Goal: Task Accomplishment & Management: Manage account settings

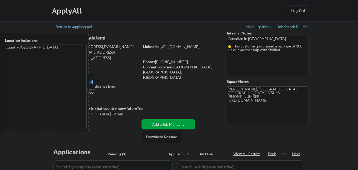
select select ""pending""
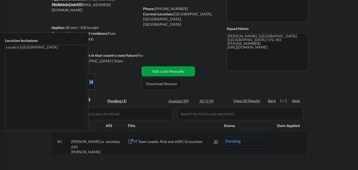
click at [94, 80] on div at bounding box center [90, 82] width 7 height 16
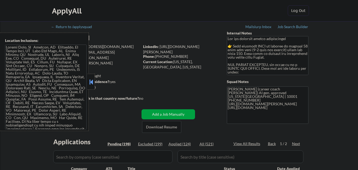
scroll to position [79, 0]
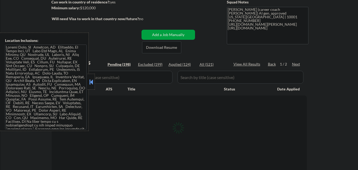
click at [92, 80] on button at bounding box center [91, 82] width 6 height 8
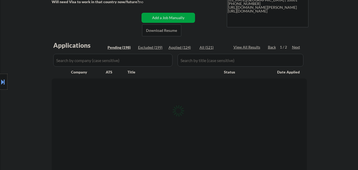
scroll to position [106, 0]
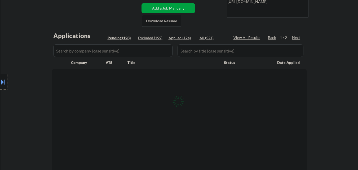
select select ""pending""
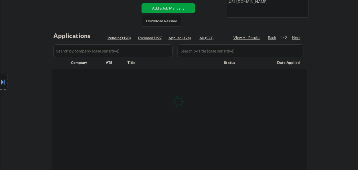
select select ""pending""
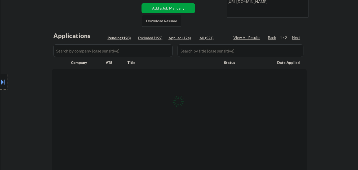
select select ""pending""
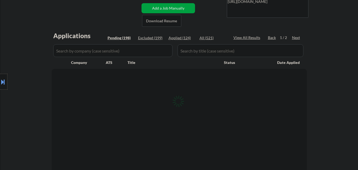
select select ""pending""
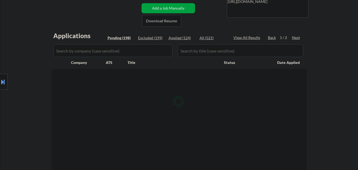
select select ""pending""
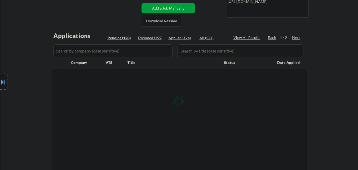
select select ""pending""
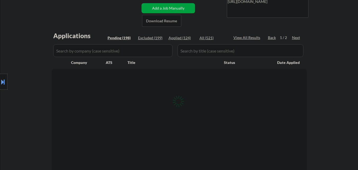
select select ""pending""
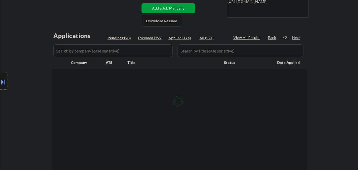
select select ""pending""
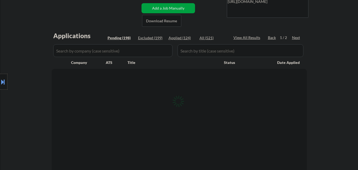
select select ""pending""
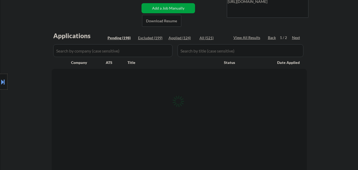
select select ""pending""
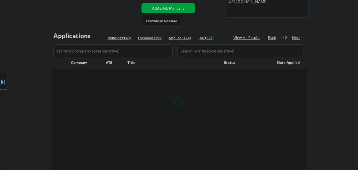
select select ""pending""
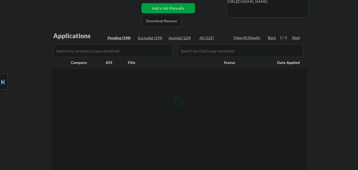
select select ""pending""
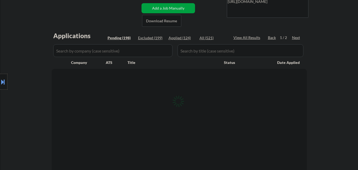
select select ""pending""
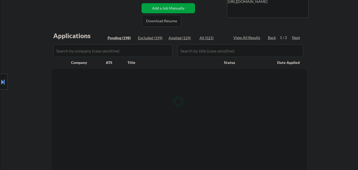
select select ""pending""
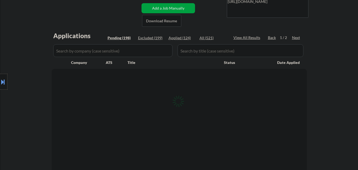
select select ""pending""
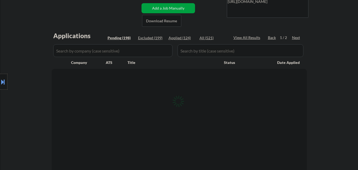
select select ""pending""
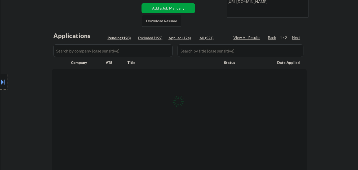
select select ""pending""
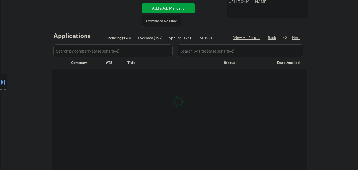
select select ""pending""
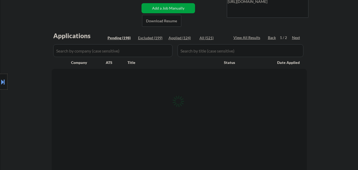
select select ""pending""
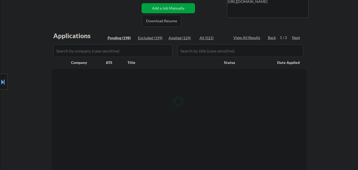
select select ""pending""
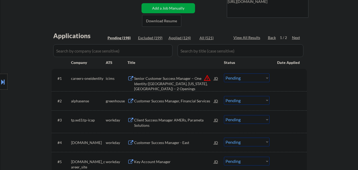
click at [184, 39] on div "Applied (124)" at bounding box center [181, 37] width 26 height 5
select select ""applied""
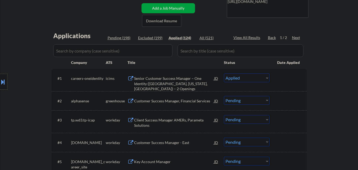
select select ""applied""
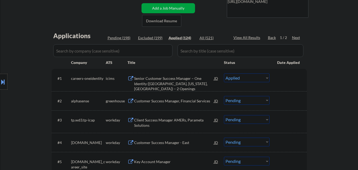
select select ""applied""
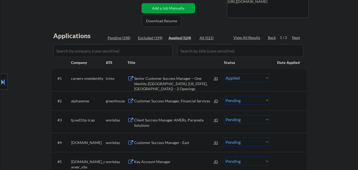
select select ""applied""
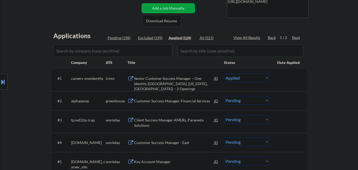
select select ""applied""
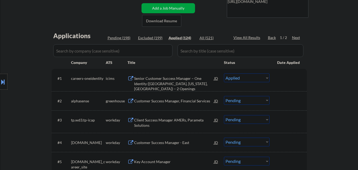
select select ""applied""
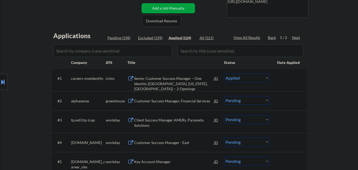
select select ""applied""
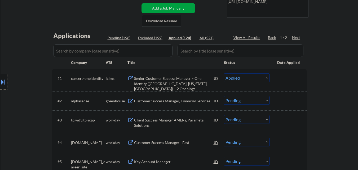
select select ""applied""
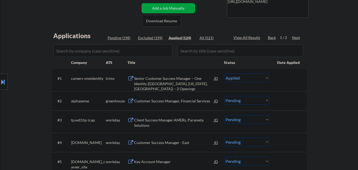
select select ""applied""
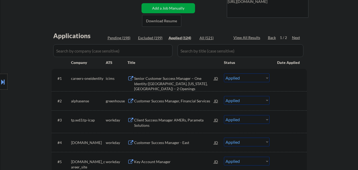
select select ""applied""
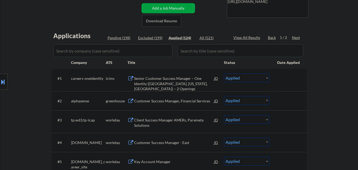
select select ""applied""
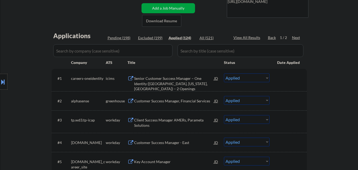
select select ""applied""
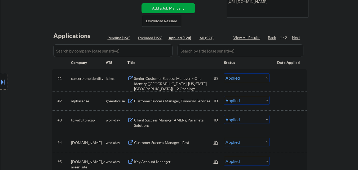
select select ""applied""
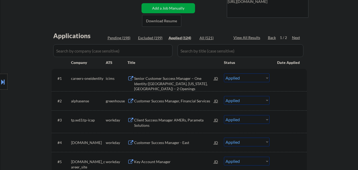
select select ""applied""
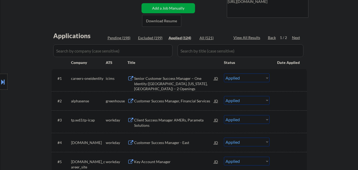
select select ""applied""
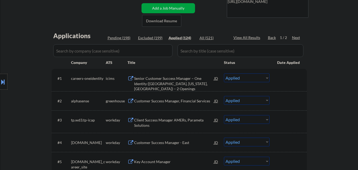
select select ""applied""
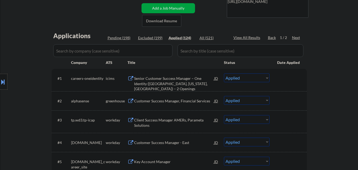
select select ""applied""
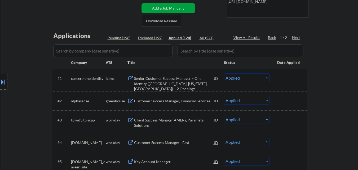
select select ""applied""
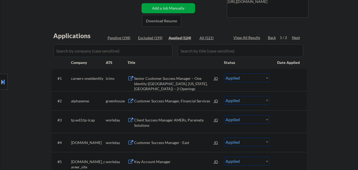
select select ""applied""
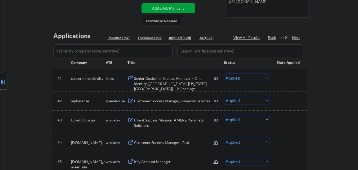
select select ""applied""
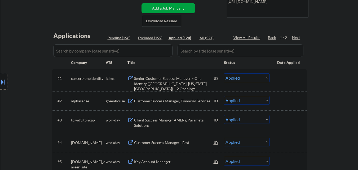
select select ""applied""
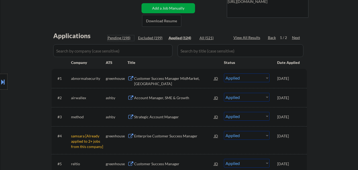
click at [119, 39] on div "Pending (198)" at bounding box center [121, 37] width 26 height 5
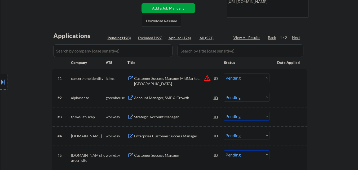
click at [122, 36] on div "Pending (198)" at bounding box center [121, 37] width 26 height 5
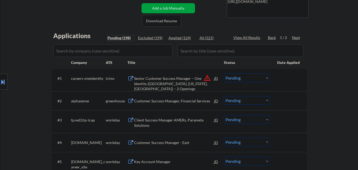
scroll to position [132, 0]
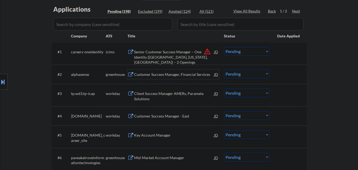
click at [176, 74] on div "Customer Success Manager, Financial Services" at bounding box center [174, 74] width 80 height 5
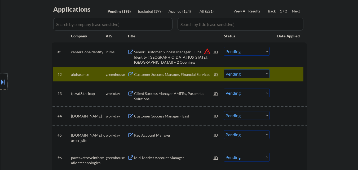
click at [0, 86] on div at bounding box center [3, 82] width 7 height 16
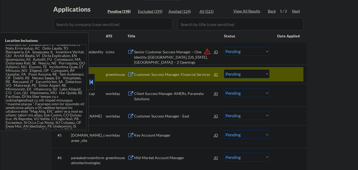
scroll to position [54, 0]
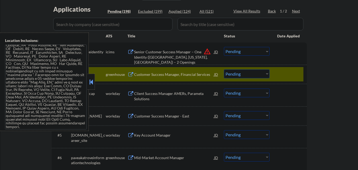
drag, startPoint x: 90, startPoint y: 82, endPoint x: 103, endPoint y: 73, distance: 14.8
click at [91, 81] on button at bounding box center [91, 82] width 6 height 8
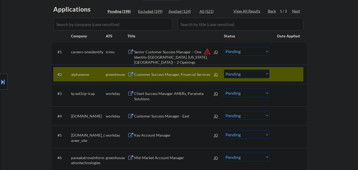
click at [247, 75] on select "Choose an option... Pending Applied Excluded (Questions) Excluded (Expired) Exc…" at bounding box center [247, 73] width 46 height 9
click at [224, 69] on select "Choose an option... Pending Applied Excluded (Questions) Excluded (Expired) Exc…" at bounding box center [247, 73] width 46 height 9
click at [207, 50] on button "warning_amber" at bounding box center [206, 51] width 7 height 7
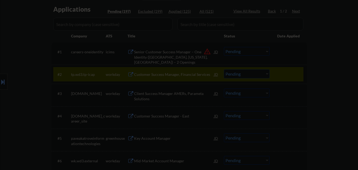
click at [337, 77] on div at bounding box center [179, 85] width 358 height 170
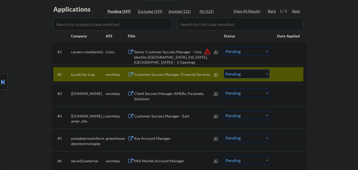
click at [206, 52] on button "warning_amber" at bounding box center [206, 51] width 7 height 7
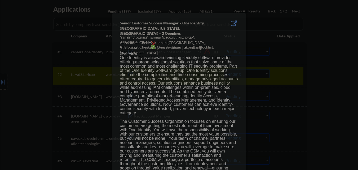
click at [324, 72] on div at bounding box center [179, 85] width 358 height 170
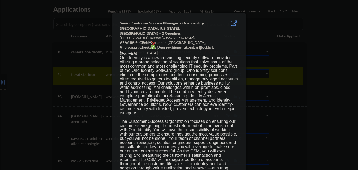
click at [0, 84] on div at bounding box center [179, 85] width 358 height 170
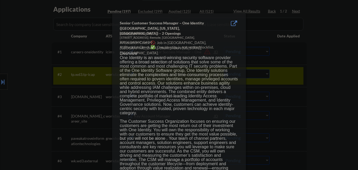
click at [4, 82] on div at bounding box center [179, 85] width 358 height 170
click at [3, 82] on button at bounding box center [3, 81] width 6 height 9
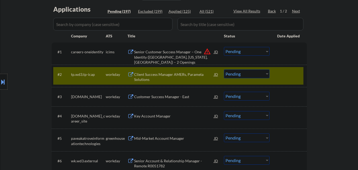
click at [3, 82] on button at bounding box center [3, 81] width 6 height 9
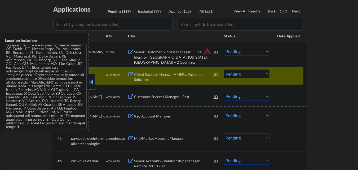
click at [268, 53] on select "Choose an option... Pending Applied Excluded (Questions) Excluded (Expired) Exc…" at bounding box center [247, 51] width 46 height 9
click at [265, 51] on select "Choose an option... Pending Applied Excluded (Questions) Excluded (Expired) Exc…" at bounding box center [247, 51] width 46 height 9
click at [91, 83] on button at bounding box center [91, 82] width 6 height 8
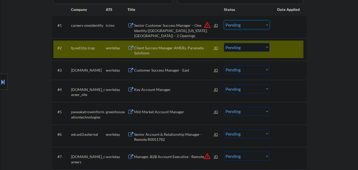
scroll to position [79, 0]
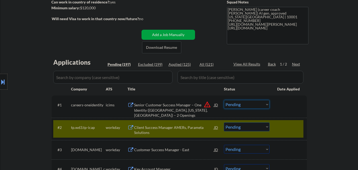
click at [287, 127] on div at bounding box center [288, 127] width 23 height 10
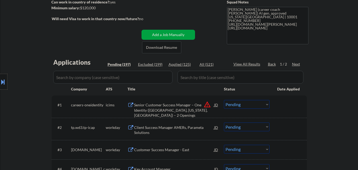
click at [261, 104] on select "Choose an option... Pending Applied Excluded (Questions) Excluded (Expired) Exc…" at bounding box center [247, 104] width 46 height 9
click at [224, 100] on select "Choose an option... Pending Applied Excluded (Questions) Excluded (Expired) Exc…" at bounding box center [247, 104] width 46 height 9
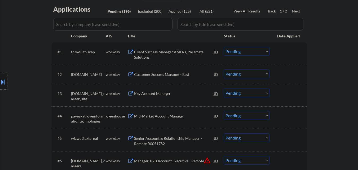
scroll to position [159, 0]
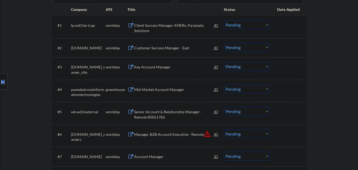
click at [168, 89] on div "Mid-Market Account Manager" at bounding box center [174, 89] width 80 height 5
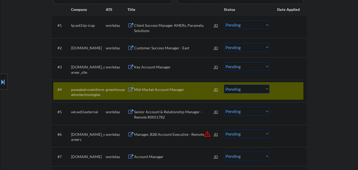
click at [282, 85] on div at bounding box center [288, 90] width 23 height 10
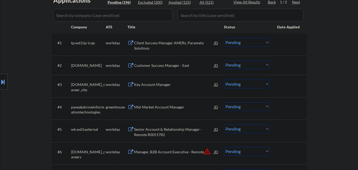
scroll to position [132, 0]
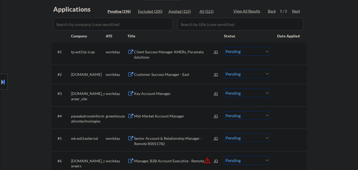
click at [176, 11] on div "Applied (125)" at bounding box center [181, 11] width 26 height 5
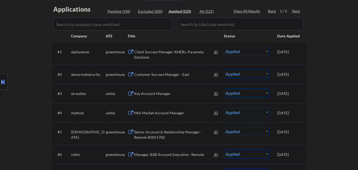
click at [260, 52] on select "Choose an option... Pending Applied Excluded (Questions) Excluded (Expired) Exc…" at bounding box center [247, 51] width 46 height 9
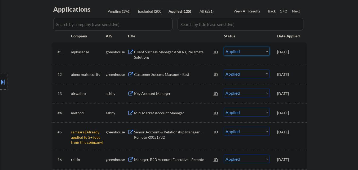
click at [185, 52] on div "Client Success Manager AMERs, Parameta Solutions" at bounding box center [174, 54] width 80 height 10
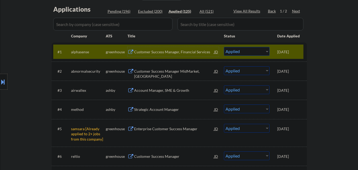
click at [244, 51] on select "Choose an option... Pending Applied Excluded (Questions) Excluded (Expired) Exc…" at bounding box center [247, 51] width 46 height 9
click at [224, 47] on select "Choose an option... Pending Applied Excluded (Questions) Excluded (Expired) Exc…" at bounding box center [247, 51] width 46 height 9
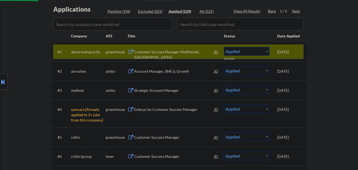
click at [300, 50] on div "[DATE]" at bounding box center [288, 51] width 23 height 5
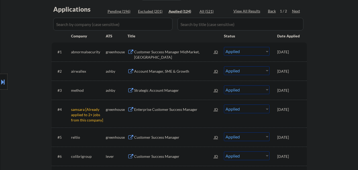
scroll to position [106, 0]
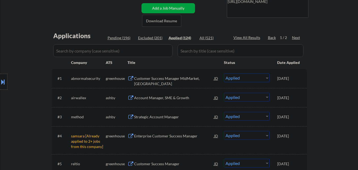
drag, startPoint x: 118, startPoint y: 42, endPoint x: 118, endPoint y: 36, distance: 5.3
click at [118, 36] on div "Pending (196)" at bounding box center [121, 37] width 26 height 5
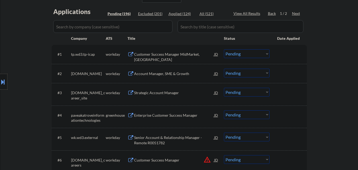
scroll to position [159, 0]
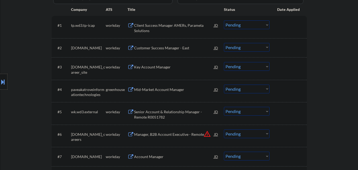
click at [163, 90] on div "Mid-Market Account Manager" at bounding box center [174, 89] width 80 height 5
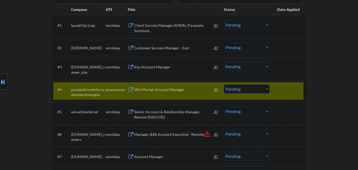
drag, startPoint x: 257, startPoint y: 87, endPoint x: 252, endPoint y: 93, distance: 8.1
click at [257, 87] on select "Choose an option... Pending Applied Excluded (Questions) Excluded (Expired) Exc…" at bounding box center [247, 89] width 46 height 9
click at [224, 85] on select "Choose an option... Pending Applied Excluded (Questions) Excluded (Expired) Exc…" at bounding box center [247, 89] width 46 height 9
click at [293, 84] on div "#4 paveakatroveinformationtechnologies greenhouse Mid-Market Account Manager JD…" at bounding box center [178, 90] width 250 height 17
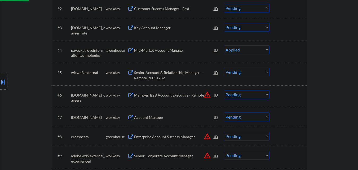
scroll to position [212, 0]
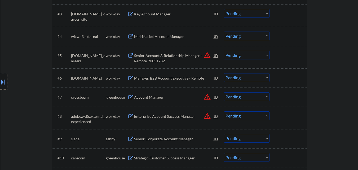
click at [210, 98] on button "warning_amber" at bounding box center [206, 96] width 7 height 7
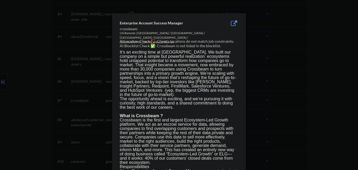
click at [299, 95] on div at bounding box center [179, 85] width 358 height 170
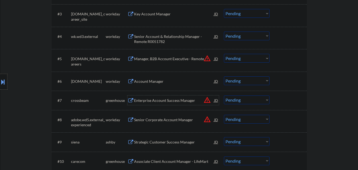
click at [170, 102] on div "Enterprise Account Success Manager" at bounding box center [174, 100] width 80 height 5
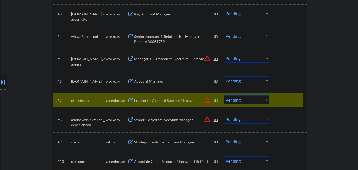
drag, startPoint x: 237, startPoint y: 99, endPoint x: 235, endPoint y: 104, distance: 5.4
click at [236, 100] on select "Choose an option... Pending Applied Excluded (Questions) Excluded (Expired) Exc…" at bounding box center [247, 99] width 46 height 9
click at [224, 95] on select "Choose an option... Pending Applied Excluded (Questions) Excluded (Expired) Exc…" at bounding box center [247, 99] width 46 height 9
click at [277, 101] on div "#7 crossbeam greenhouse Enterprise Account Success Manager JD warning_amber Cho…" at bounding box center [178, 100] width 250 height 14
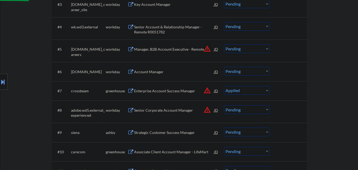
scroll to position [238, 0]
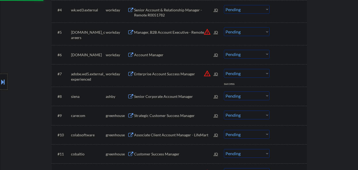
click at [167, 97] on div "Senior Corporate Account Manager" at bounding box center [174, 96] width 80 height 5
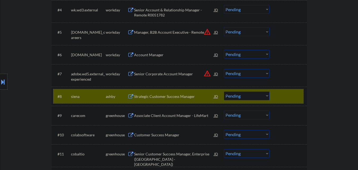
drag, startPoint x: 243, startPoint y: 90, endPoint x: 242, endPoint y: 95, distance: 5.4
click at [243, 92] on div "#8 siena [PERSON_NAME] Strategic Customer Success Manager JD warning_amber Choo…" at bounding box center [178, 96] width 250 height 14
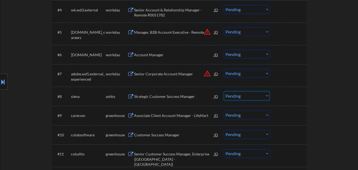
drag, startPoint x: 243, startPoint y: 96, endPoint x: 243, endPoint y: 100, distance: 3.5
click at [243, 97] on select "Choose an option... Pending Applied Excluded (Questions) Excluded (Expired) Exc…" at bounding box center [247, 95] width 46 height 9
click at [224, 91] on select "Choose an option... Pending Applied Excluded (Questions) Excluded (Expired) Exc…" at bounding box center [247, 95] width 46 height 9
click at [171, 114] on div "Associate Client Account Manager - LifeMart" at bounding box center [174, 115] width 80 height 5
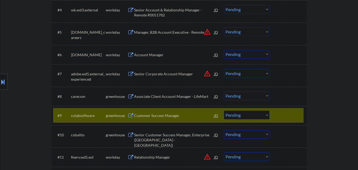
click at [294, 115] on div at bounding box center [288, 115] width 23 height 10
click at [297, 113] on div at bounding box center [288, 115] width 23 height 10
click at [288, 109] on div "#9 colabsoftware greenhouse Customer Success Manager JD warning_amber Choose an…" at bounding box center [178, 115] width 250 height 14
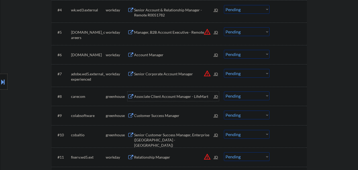
click at [178, 92] on div "Associate Client Account Manager - LifeMart" at bounding box center [174, 96] width 80 height 10
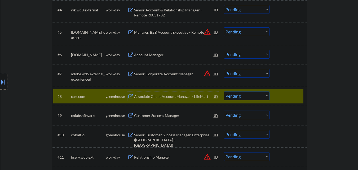
click at [262, 94] on select "Choose an option... Pending Applied Excluded (Questions) Excluded (Expired) Exc…" at bounding box center [247, 95] width 46 height 9
click at [224, 91] on select "Choose an option... Pending Applied Excluded (Questions) Excluded (Expired) Exc…" at bounding box center [247, 95] width 46 height 9
drag, startPoint x: 285, startPoint y: 96, endPoint x: 259, endPoint y: 97, distance: 25.4
click at [285, 96] on div at bounding box center [288, 96] width 23 height 10
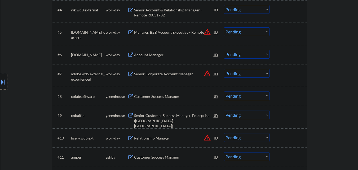
click at [167, 95] on div "Customer Success Manager" at bounding box center [174, 96] width 80 height 5
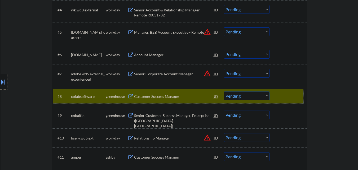
click at [280, 91] on div "#8 colabsoftware greenhouse Customer Success Manager JD warning_amber Choose an…" at bounding box center [178, 96] width 250 height 14
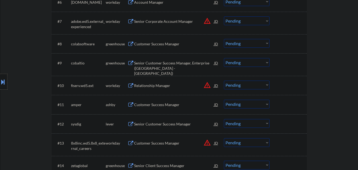
scroll to position [291, 0]
click at [173, 63] on div "Senior Customer Success Manager, Enterprise ([GEOGRAPHIC_DATA] - [GEOGRAPHIC_DA…" at bounding box center [174, 68] width 80 height 16
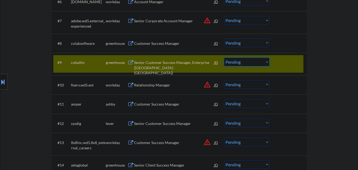
drag, startPoint x: 264, startPoint y: 60, endPoint x: 263, endPoint y: 66, distance: 5.6
click at [265, 60] on select "Choose an option... Pending Applied Excluded (Questions) Excluded (Expired) Exc…" at bounding box center [247, 61] width 46 height 9
click at [224, 57] on select "Choose an option... Pending Applied Excluded (Questions) Excluded (Expired) Exc…" at bounding box center [247, 61] width 46 height 9
click at [290, 62] on div at bounding box center [288, 62] width 23 height 10
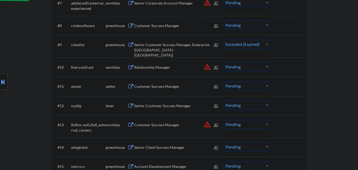
scroll to position [318, 0]
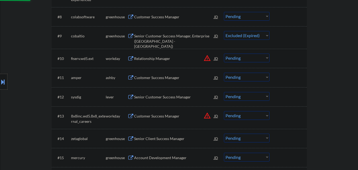
click at [172, 76] on div "Customer Success Manager" at bounding box center [174, 77] width 80 height 5
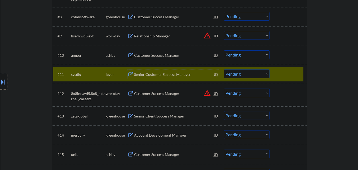
click at [253, 54] on select "Choose an option... Pending Applied Excluded (Questions) Excluded (Expired) Exc…" at bounding box center [247, 54] width 46 height 9
click at [224, 50] on select "Choose an option... Pending Applied Excluded (Questions) Excluded (Expired) Exc…" at bounding box center [247, 54] width 46 height 9
click at [292, 72] on div at bounding box center [288, 74] width 23 height 10
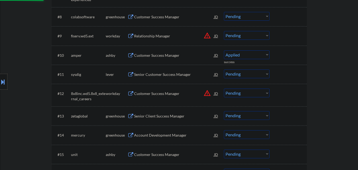
click at [164, 72] on div "Senior Customer Success Manager" at bounding box center [174, 74] width 80 height 5
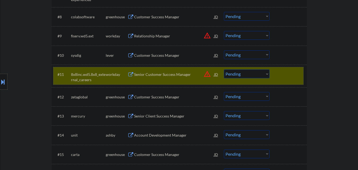
drag, startPoint x: 275, startPoint y: 73, endPoint x: 181, endPoint y: 60, distance: 95.2
click at [274, 74] on div "#11 8x8inc.wd5.8x8_external_careers workday Senior Customer Success Manager JD …" at bounding box center [178, 75] width 250 height 17
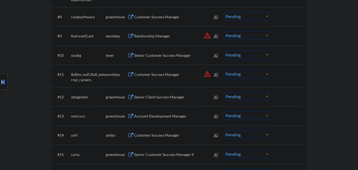
click at [159, 51] on div "Senior Customer Success Manager" at bounding box center [174, 55] width 80 height 10
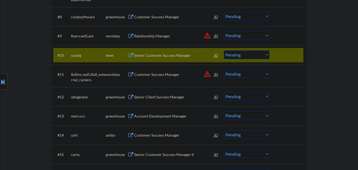
click at [243, 56] on select "Choose an option... Pending Applied Excluded (Questions) Excluded (Expired) Exc…" at bounding box center [247, 54] width 46 height 9
click at [224, 50] on select "Choose an option... Pending Applied Excluded (Questions) Excluded (Expired) Exc…" at bounding box center [247, 54] width 46 height 9
click at [288, 55] on div at bounding box center [288, 55] width 23 height 10
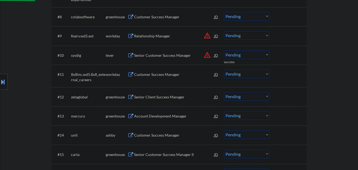
scroll to position [291, 0]
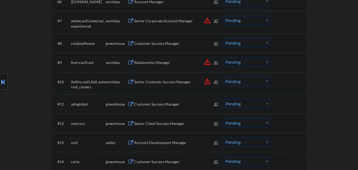
click at [156, 105] on div "Customer Success Manager" at bounding box center [174, 103] width 80 height 5
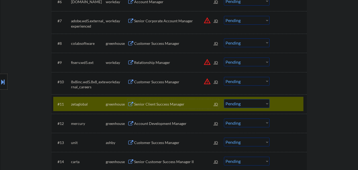
click at [249, 104] on select "Choose an option... Pending Applied Excluded (Questions) Excluded (Expired) Exc…" at bounding box center [247, 103] width 46 height 9
click at [224, 99] on select "Choose an option... Pending Applied Excluded (Questions) Excluded (Expired) Exc…" at bounding box center [247, 103] width 46 height 9
click at [287, 98] on div "#11 zetaglobal greenhouse Senior Client Success Manager JD warning_amber Choose…" at bounding box center [178, 104] width 250 height 14
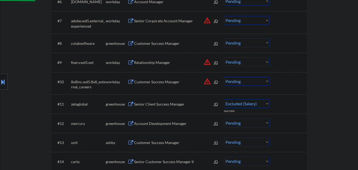
scroll to position [318, 0]
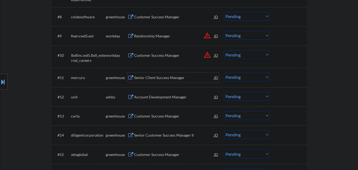
click at [168, 76] on div "Senior Client Success Manager" at bounding box center [174, 77] width 80 height 5
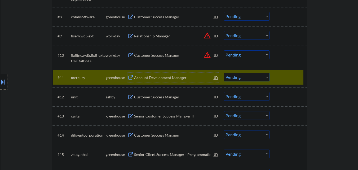
click at [253, 77] on select "Choose an option... Pending Applied Excluded (Questions) Excluded (Expired) Exc…" at bounding box center [247, 77] width 46 height 9
click at [224, 73] on select "Choose an option... Pending Applied Excluded (Questions) Excluded (Expired) Exc…" at bounding box center [247, 77] width 46 height 9
drag, startPoint x: 291, startPoint y: 73, endPoint x: 282, endPoint y: 76, distance: 10.0
click at [291, 74] on div at bounding box center [288, 78] width 23 height 10
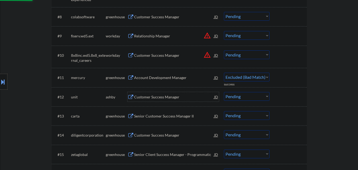
click at [166, 95] on div "Customer Success Manager" at bounding box center [174, 96] width 80 height 5
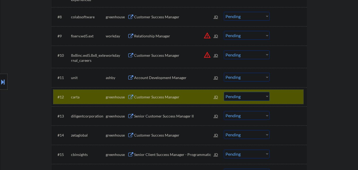
click at [291, 96] on div at bounding box center [288, 97] width 23 height 10
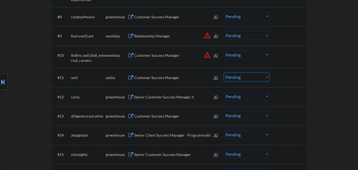
drag, startPoint x: 234, startPoint y: 75, endPoint x: 233, endPoint y: 80, distance: 5.7
click at [234, 75] on select "Choose an option... Pending Applied Excluded (Questions) Excluded (Expired) Exc…" at bounding box center [247, 77] width 46 height 9
click at [224, 73] on select "Choose an option... Pending Applied Excluded (Questions) Excluded (Expired) Exc…" at bounding box center [247, 77] width 46 height 9
click at [166, 97] on div "Senior Customer Success Manager II" at bounding box center [174, 96] width 80 height 5
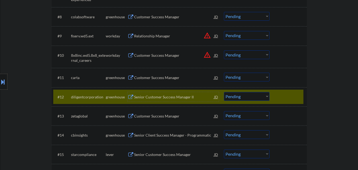
drag, startPoint x: 290, startPoint y: 97, endPoint x: 284, endPoint y: 96, distance: 6.4
click at [290, 97] on div at bounding box center [288, 97] width 23 height 10
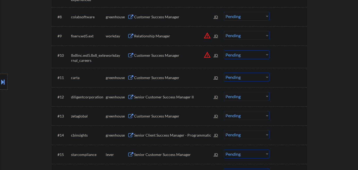
click at [171, 78] on div "Customer Success Manager" at bounding box center [174, 77] width 80 height 5
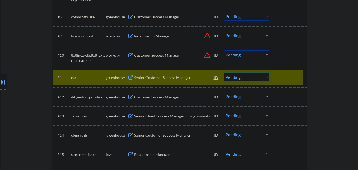
click at [252, 79] on select "Choose an option... Pending Applied Excluded (Questions) Excluded (Expired) Exc…" at bounding box center [247, 77] width 46 height 9
click at [224, 73] on select "Choose an option... Pending Applied Excluded (Questions) Excluded (Expired) Exc…" at bounding box center [247, 77] width 46 height 9
click at [289, 77] on div at bounding box center [288, 78] width 23 height 10
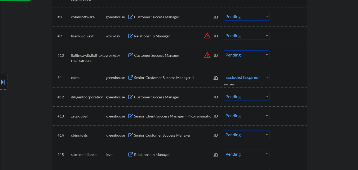
click at [159, 95] on div "Customer Success Manager" at bounding box center [174, 96] width 80 height 5
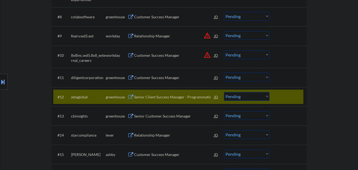
drag, startPoint x: 303, startPoint y: 95, endPoint x: 279, endPoint y: 88, distance: 24.6
click at [302, 94] on div "#12 zetaglobal greenhouse Senior Client Success Manager - Programmatic JD warni…" at bounding box center [178, 97] width 250 height 14
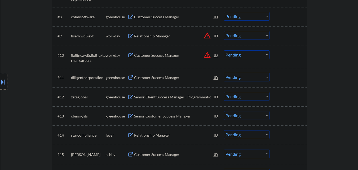
drag, startPoint x: 253, startPoint y: 78, endPoint x: 254, endPoint y: 81, distance: 3.3
click at [253, 78] on select "Choose an option... Pending Applied Excluded (Questions) Excluded (Expired) Exc…" at bounding box center [247, 77] width 46 height 9
click at [224, 73] on select "Choose an option... Pending Applied Excluded (Questions) Excluded (Expired) Exc…" at bounding box center [247, 77] width 46 height 9
click at [166, 76] on div "Customer Success Manager" at bounding box center [174, 77] width 80 height 5
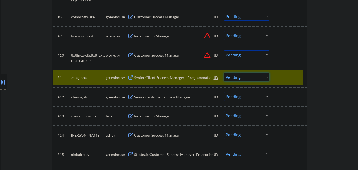
drag, startPoint x: 249, startPoint y: 76, endPoint x: 251, endPoint y: 81, distance: 4.6
click at [249, 77] on select "Choose an option... Pending Applied Excluded (Questions) Excluded (Expired) Exc…" at bounding box center [247, 77] width 46 height 9
click at [224, 73] on select "Choose an option... Pending Applied Excluded (Questions) Excluded (Expired) Exc…" at bounding box center [247, 77] width 46 height 9
click at [167, 97] on div "Senior Customer Success Manager" at bounding box center [174, 96] width 80 height 5
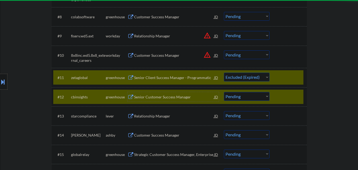
click at [297, 95] on div at bounding box center [288, 97] width 23 height 10
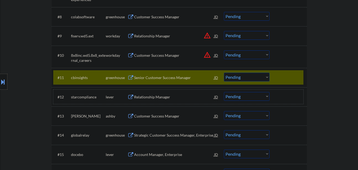
click at [265, 74] on select "Choose an option... Pending Applied Excluded (Questions) Excluded (Expired) Exc…" at bounding box center [247, 77] width 46 height 9
click at [224, 73] on select "Choose an option... Pending Applied Excluded (Questions) Excluded (Expired) Exc…" at bounding box center [247, 77] width 46 height 9
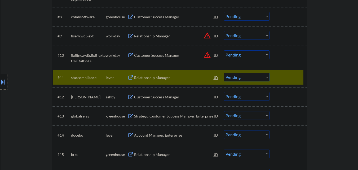
click at [167, 78] on div "Relationship Manager" at bounding box center [174, 77] width 80 height 5
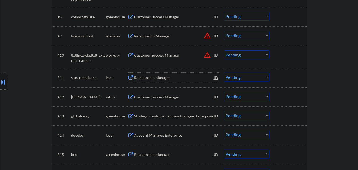
drag, startPoint x: 251, startPoint y: 77, endPoint x: 251, endPoint y: 81, distance: 3.7
click at [251, 77] on select "Choose an option... Pending Applied Excluded (Questions) Excluded (Expired) Exc…" at bounding box center [247, 77] width 46 height 9
click at [224, 73] on select "Choose an option... Pending Applied Excluded (Questions) Excluded (Expired) Exc…" at bounding box center [247, 77] width 46 height 9
click at [165, 98] on div "Customer Success Manager" at bounding box center [174, 96] width 80 height 5
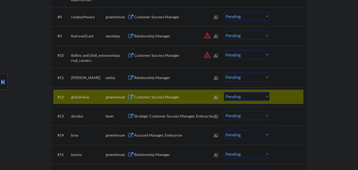
click at [285, 97] on div at bounding box center [288, 97] width 23 height 10
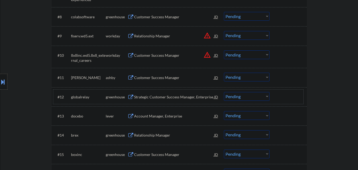
drag, startPoint x: 247, startPoint y: 74, endPoint x: 252, endPoint y: 77, distance: 5.6
click at [248, 74] on select "Choose an option... Pending Applied Excluded (Questions) Excluded (Expired) Exc…" at bounding box center [247, 77] width 46 height 9
click at [224, 73] on select "Choose an option... Pending Applied Excluded (Questions) Excluded (Expired) Exc…" at bounding box center [247, 77] width 46 height 9
click at [164, 100] on div "Strategic Customer Success Manager, Enterprise" at bounding box center [174, 97] width 80 height 10
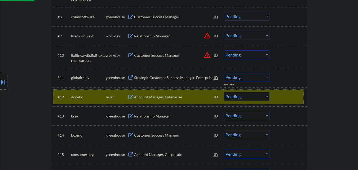
click at [291, 97] on div at bounding box center [288, 97] width 23 height 10
click at [287, 91] on div "#12 docebo lever Account Manager, Enterprise JD warning_amber Choose an option.…" at bounding box center [178, 97] width 250 height 14
click at [300, 97] on div at bounding box center [288, 97] width 23 height 10
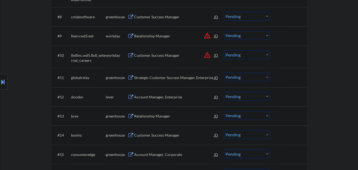
drag, startPoint x: 245, startPoint y: 78, endPoint x: 247, endPoint y: 81, distance: 4.0
click at [245, 78] on select "Choose an option... Pending Applied Excluded (Questions) Excluded (Expired) Exc…" at bounding box center [247, 77] width 46 height 9
click at [224, 73] on select "Choose an option... Pending Applied Excluded (Questions) Excluded (Expired) Exc…" at bounding box center [247, 77] width 46 height 9
click at [166, 96] on div "Account Manager, Enterprise" at bounding box center [174, 96] width 80 height 5
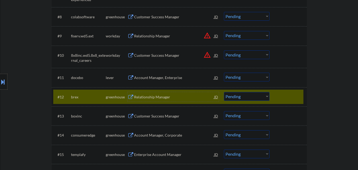
click at [250, 80] on select "Choose an option... Pending Applied Excluded (Questions) Excluded (Expired) Exc…" at bounding box center [247, 77] width 46 height 9
click at [224, 73] on select "Choose an option... Pending Applied Excluded (Questions) Excluded (Expired) Exc…" at bounding box center [247, 77] width 46 height 9
click at [286, 93] on div at bounding box center [288, 97] width 23 height 10
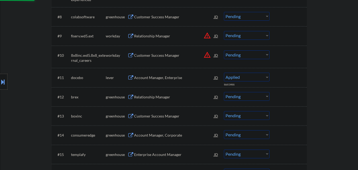
click at [176, 98] on div "Relationship Manager" at bounding box center [174, 96] width 80 height 5
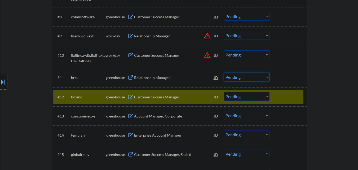
click at [243, 78] on select "Choose an option... Pending Applied Excluded (Questions) Excluded (Expired) Exc…" at bounding box center [247, 77] width 46 height 9
click at [224, 73] on select "Choose an option... Pending Applied Excluded (Questions) Excluded (Expired) Exc…" at bounding box center [247, 77] width 46 height 9
click at [286, 95] on div at bounding box center [288, 97] width 23 height 10
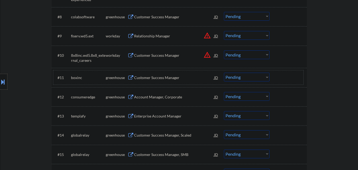
drag, startPoint x: 301, startPoint y: 76, endPoint x: 292, endPoint y: 83, distance: 11.3
click at [299, 77] on div "#11 boxinc greenhouse Customer Success Manager JD warning_amber Choose an optio…" at bounding box center [178, 77] width 250 height 14
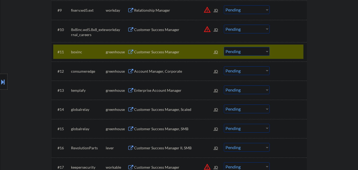
scroll to position [344, 0]
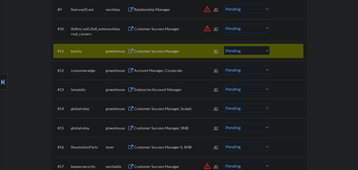
click at [162, 52] on div "Customer Success Manager" at bounding box center [174, 50] width 80 height 5
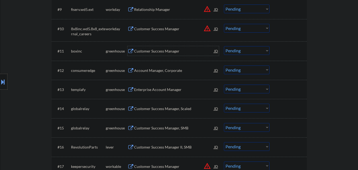
click at [267, 49] on select "Choose an option... Pending Applied Excluded (Questions) Excluded (Expired) Exc…" at bounding box center [247, 50] width 46 height 9
click at [224, 46] on select "Choose an option... Pending Applied Excluded (Questions) Excluded (Expired) Exc…" at bounding box center [247, 50] width 46 height 9
click at [165, 52] on div "Account Manager, Corporate" at bounding box center [174, 50] width 80 height 5
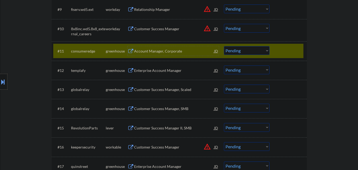
drag, startPoint x: 254, startPoint y: 50, endPoint x: 252, endPoint y: 55, distance: 4.9
click at [254, 50] on select "Choose an option... Pending Applied Excluded (Questions) Excluded (Expired) Exc…" at bounding box center [247, 50] width 46 height 9
click at [224, 46] on select "Choose an option... Pending Applied Excluded (Questions) Excluded (Expired) Exc…" at bounding box center [247, 50] width 46 height 9
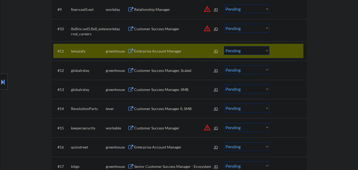
click at [171, 50] on div "Enterprise Account Manager" at bounding box center [174, 50] width 80 height 5
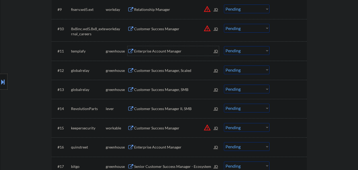
click at [243, 52] on select "Choose an option... Pending Applied Excluded (Questions) Excluded (Expired) Exc…" at bounding box center [247, 50] width 46 height 9
click at [224, 46] on select "Choose an option... Pending Applied Excluded (Questions) Excluded (Expired) Exc…" at bounding box center [247, 50] width 46 height 9
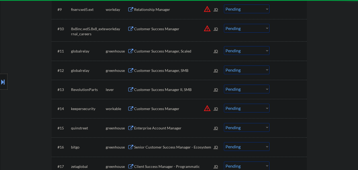
click at [162, 52] on div "Customer Success Manager, Scaled" at bounding box center [174, 50] width 80 height 5
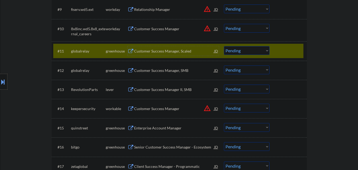
drag, startPoint x: 260, startPoint y: 51, endPoint x: 260, endPoint y: 54, distance: 2.9
click at [260, 51] on select "Choose an option... Pending Applied Excluded (Questions) Excluded (Expired) Exc…" at bounding box center [247, 50] width 46 height 9
click at [224, 46] on select "Choose an option... Pending Applied Excluded (Questions) Excluded (Expired) Exc…" at bounding box center [247, 50] width 46 height 9
click at [180, 53] on div "Customer Success Manager, Scaled" at bounding box center [174, 50] width 80 height 5
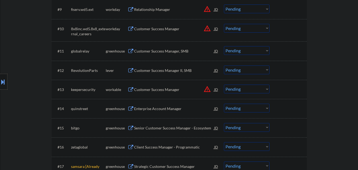
click at [255, 50] on select "Choose an option... Pending Applied Excluded (Questions) Excluded (Expired) Exc…" at bounding box center [247, 50] width 46 height 9
click at [224, 46] on select "Choose an option... Pending Applied Excluded (Questions) Excluded (Expired) Exc…" at bounding box center [247, 50] width 46 height 9
click at [180, 66] on div "Customer Success Manager II, SMB" at bounding box center [174, 70] width 80 height 10
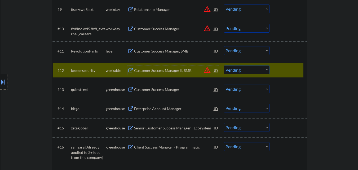
click at [259, 51] on select "Choose an option... Pending Applied Excluded (Questions) Excluded (Expired) Exc…" at bounding box center [247, 50] width 46 height 9
click at [224, 46] on select "Choose an option... Pending Applied Excluded (Questions) Excluded (Expired) Exc…" at bounding box center [247, 50] width 46 height 9
click at [205, 69] on button "warning_amber" at bounding box center [206, 69] width 7 height 7
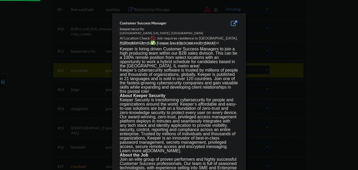
click at [319, 58] on div at bounding box center [179, 85] width 358 height 170
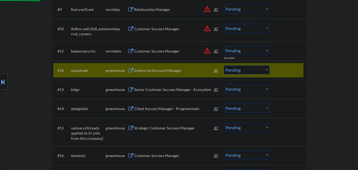
click at [281, 66] on div at bounding box center [288, 70] width 23 height 10
click at [299, 72] on div at bounding box center [288, 70] width 23 height 10
click at [291, 69] on div at bounding box center [288, 70] width 23 height 10
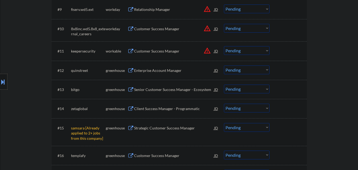
click at [186, 51] on div "Customer Success Manager" at bounding box center [174, 50] width 80 height 5
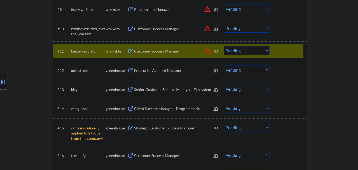
click at [205, 51] on button "warning_amber" at bounding box center [206, 50] width 7 height 7
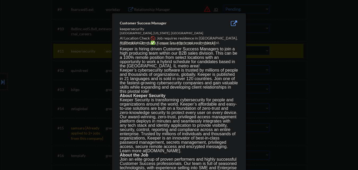
drag, startPoint x: 324, startPoint y: 61, endPoint x: 321, endPoint y: 54, distance: 7.0
click at [323, 60] on div at bounding box center [179, 85] width 358 height 170
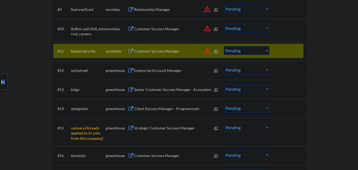
click at [248, 54] on select "Choose an option... Pending Applied Excluded (Questions) Excluded (Expired) Exc…" at bounding box center [247, 50] width 46 height 9
click at [224, 46] on select "Choose an option... Pending Applied Excluded (Questions) Excluded (Expired) Exc…" at bounding box center [247, 50] width 46 height 9
click at [291, 49] on div at bounding box center [288, 51] width 23 height 10
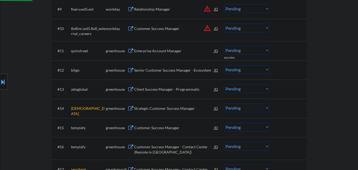
scroll to position [371, 0]
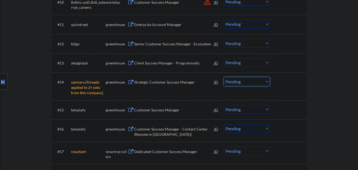
drag, startPoint x: 265, startPoint y: 81, endPoint x: 264, endPoint y: 85, distance: 4.7
click at [265, 81] on select "Choose an option... Pending Applied Excluded (Questions) Excluded (Expired) Exc…" at bounding box center [247, 81] width 46 height 9
click at [224, 77] on select "Choose an option... Pending Applied Excluded (Questions) Excluded (Expired) Exc…" at bounding box center [247, 81] width 46 height 9
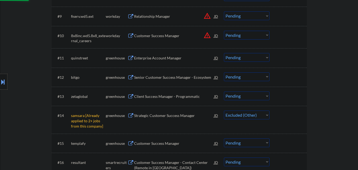
scroll to position [318, 0]
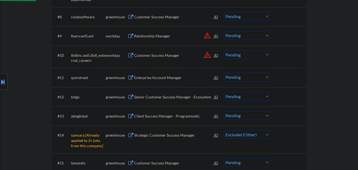
click at [163, 75] on div "Enterprise Account Manager" at bounding box center [174, 78] width 80 height 10
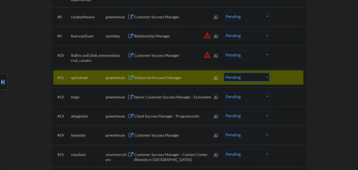
drag, startPoint x: 249, startPoint y: 75, endPoint x: 252, endPoint y: 80, distance: 5.7
click at [251, 77] on select "Choose an option... Pending Applied Excluded (Questions) Excluded (Expired) Exc…" at bounding box center [247, 77] width 46 height 9
click at [224, 73] on select "Choose an option... Pending Applied Excluded (Questions) Excluded (Expired) Exc…" at bounding box center [247, 77] width 46 height 9
click at [288, 75] on div at bounding box center [288, 78] width 23 height 10
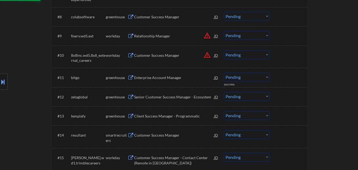
click at [170, 76] on div "Enterprise Account Manager" at bounding box center [174, 77] width 80 height 5
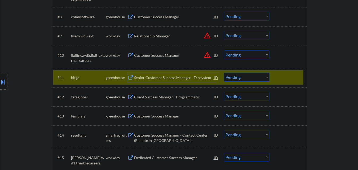
click at [242, 74] on select "Choose an option... Pending Applied Excluded (Questions) Excluded (Expired) Exc…" at bounding box center [247, 77] width 46 height 9
click at [224, 73] on select "Choose an option... Pending Applied Excluded (Questions) Excluded (Expired) Exc…" at bounding box center [247, 77] width 46 height 9
click at [162, 98] on div "Client Success Manager - Programmatic" at bounding box center [174, 96] width 80 height 5
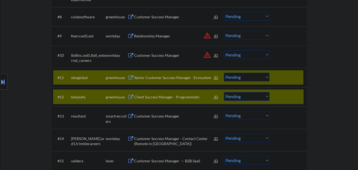
drag, startPoint x: 288, startPoint y: 93, endPoint x: 247, endPoint y: 80, distance: 42.1
click at [287, 93] on div at bounding box center [288, 97] width 23 height 10
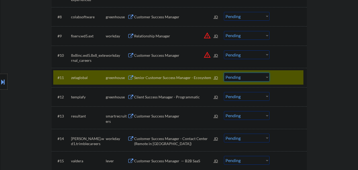
drag, startPoint x: 244, startPoint y: 75, endPoint x: 244, endPoint y: 81, distance: 5.8
click at [244, 75] on select "Choose an option... Pending Applied Excluded (Questions) Excluded (Expired) Exc…" at bounding box center [247, 77] width 46 height 9
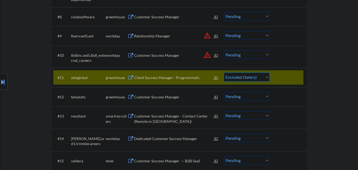
click at [224, 73] on select "Choose an option... Pending Applied Excluded (Questions) Excluded (Expired) Exc…" at bounding box center [247, 77] width 46 height 9
click at [165, 98] on div "Customer Success Manager" at bounding box center [174, 96] width 80 height 5
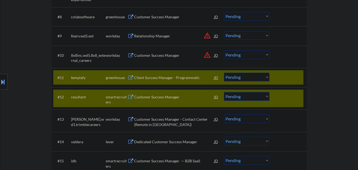
click at [281, 91] on div "#12 resultant smartrecruiters Customer Success Manager JD warning_amber Choose …" at bounding box center [178, 98] width 250 height 17
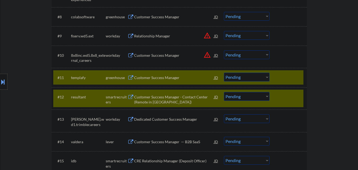
click at [287, 100] on div at bounding box center [288, 97] width 23 height 10
drag, startPoint x: 250, startPoint y: 79, endPoint x: 253, endPoint y: 77, distance: 3.8
click at [250, 79] on select "Choose an option... Pending Applied Excluded (Questions) Excluded (Expired) Exc…" at bounding box center [247, 77] width 46 height 9
click at [224, 73] on select "Choose an option... Pending Applied Excluded (Questions) Excluded (Expired) Exc…" at bounding box center [247, 77] width 46 height 9
click at [288, 98] on div at bounding box center [288, 97] width 23 height 10
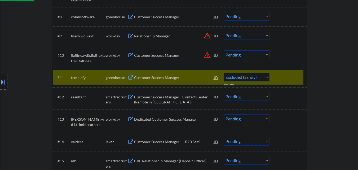
click at [166, 99] on div "Customer Success Manager - Contact Center (Remote in [GEOGRAPHIC_DATA])" at bounding box center [174, 99] width 80 height 10
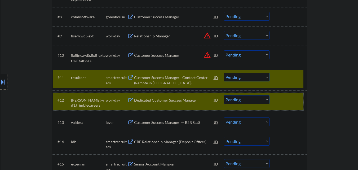
click at [294, 96] on div at bounding box center [288, 100] width 23 height 10
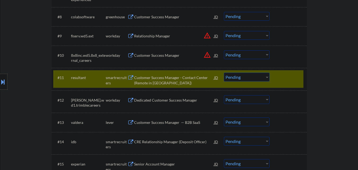
drag, startPoint x: 256, startPoint y: 76, endPoint x: 256, endPoint y: 80, distance: 4.0
click at [256, 77] on select "Choose an option... Pending Applied Excluded (Questions) Excluded (Expired) Exc…" at bounding box center [247, 77] width 46 height 9
click at [224, 73] on select "Choose an option... Pending Applied Excluded (Questions) Excluded (Expired) Exc…" at bounding box center [247, 77] width 46 height 9
click at [167, 122] on div "Customer Success Manager — B2B SaaS" at bounding box center [174, 122] width 80 height 5
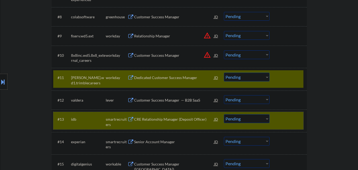
drag, startPoint x: 289, startPoint y: 119, endPoint x: 285, endPoint y: 93, distance: 26.6
click at [289, 117] on div at bounding box center [288, 119] width 23 height 10
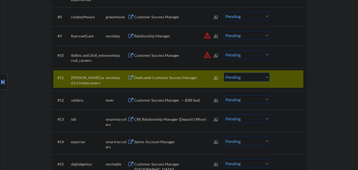
click at [286, 78] on div at bounding box center [288, 78] width 23 height 10
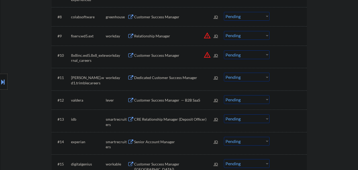
click at [251, 100] on select "Choose an option... Pending Applied Excluded (Questions) Excluded (Expired) Exc…" at bounding box center [247, 99] width 46 height 9
click at [224, 95] on select "Choose an option... Pending Applied Excluded (Questions) Excluded (Expired) Exc…" at bounding box center [247, 99] width 46 height 9
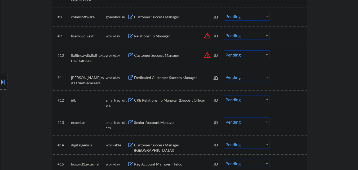
click at [161, 100] on div "CRE Relationship Manager (Deposit Officer)" at bounding box center [174, 99] width 80 height 5
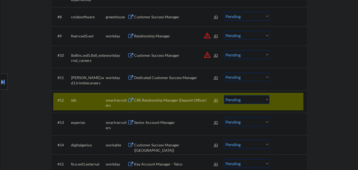
scroll to position [344, 0]
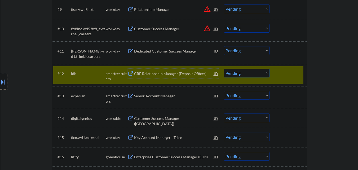
click at [249, 69] on select "Choose an option... Pending Applied Excluded (Questions) Excluded (Expired) Exc…" at bounding box center [247, 73] width 46 height 9
click at [224, 69] on select "Choose an option... Pending Applied Excluded (Questions) Excluded (Expired) Exc…" at bounding box center [247, 73] width 46 height 9
click at [290, 70] on div at bounding box center [288, 74] width 23 height 10
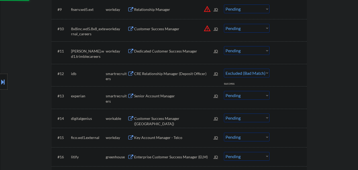
click at [169, 96] on div "Senior Account Manager" at bounding box center [174, 95] width 80 height 5
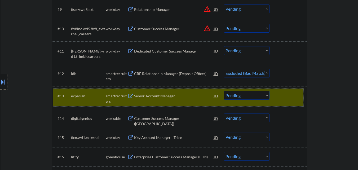
click at [286, 96] on div at bounding box center [288, 96] width 23 height 10
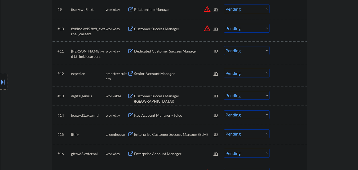
click at [294, 71] on div at bounding box center [288, 74] width 23 height 10
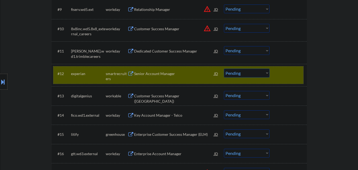
drag, startPoint x: 257, startPoint y: 73, endPoint x: 255, endPoint y: 77, distance: 4.0
click at [257, 73] on select "Choose an option... Pending Applied Excluded (Questions) Excluded (Expired) Exc…" at bounding box center [247, 73] width 46 height 9
click at [224, 69] on select "Choose an option... Pending Applied Excluded (Questions) Excluded (Expired) Exc…" at bounding box center [247, 73] width 46 height 9
click at [287, 74] on div at bounding box center [288, 74] width 23 height 10
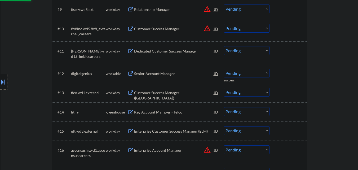
click at [183, 74] on div "Senior Account Manager" at bounding box center [174, 73] width 80 height 5
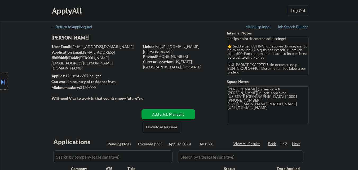
select select ""pending""
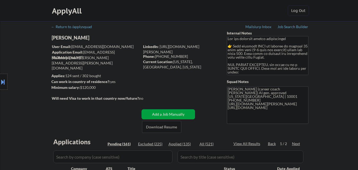
select select ""pending""
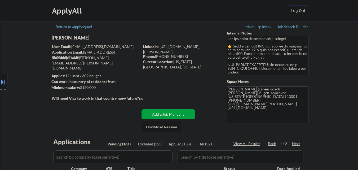
select select ""pending""
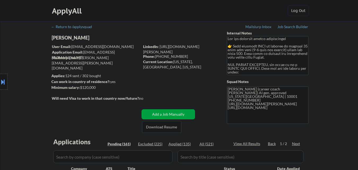
select select ""pending""
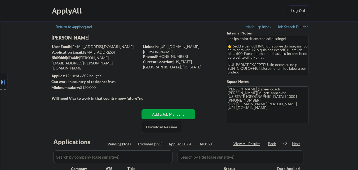
select select ""pending""
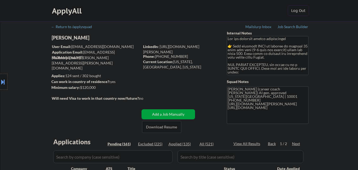
select select ""pending""
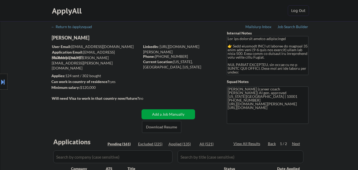
select select ""pending""
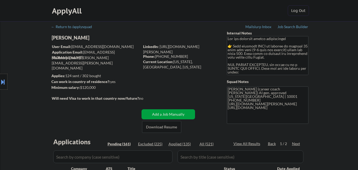
select select ""pending""
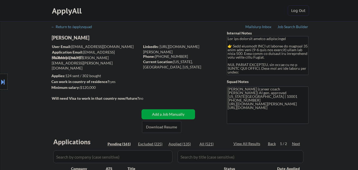
select select ""pending""
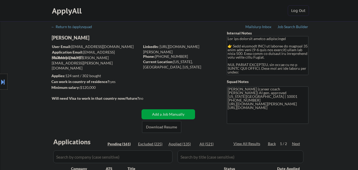
select select ""pending""
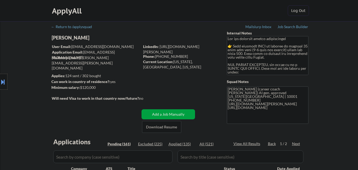
select select ""pending""
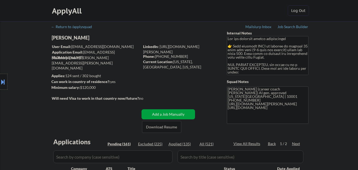
select select ""pending""
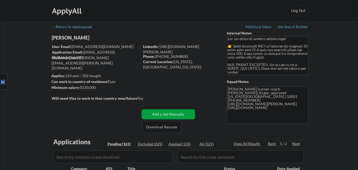
select select ""pending""
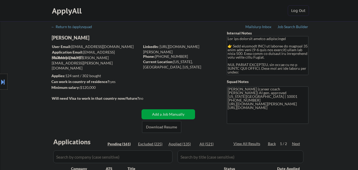
select select ""pending""
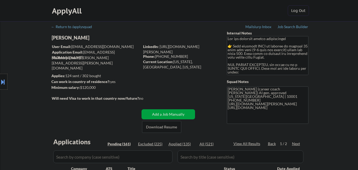
select select ""pending""
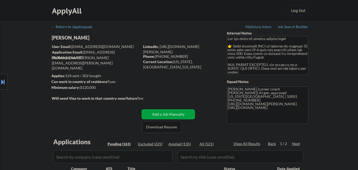
select select ""pending""
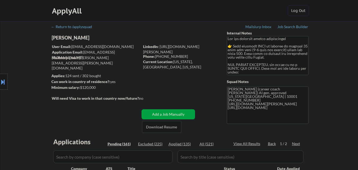
select select ""pending""
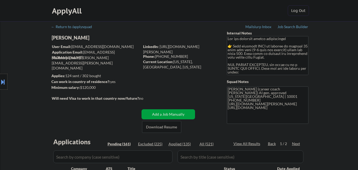
select select ""pending""
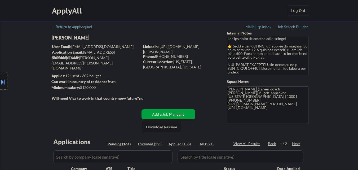
select select ""pending""
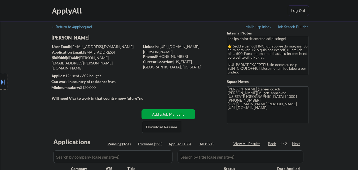
select select ""pending""
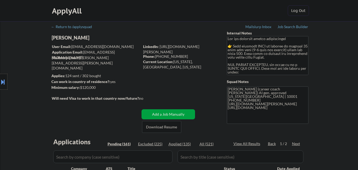
scroll to position [344, 0]
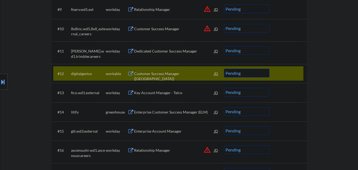
click at [256, 72] on select "Choose an option... Pending Applied Excluded (Questions) Excluded (Expired) Exc…" at bounding box center [247, 73] width 46 height 9
click at [224, 69] on select "Choose an option... Pending Applied Excluded (Questions) Excluded (Expired) Exc…" at bounding box center [247, 73] width 46 height 9
select select ""pending""
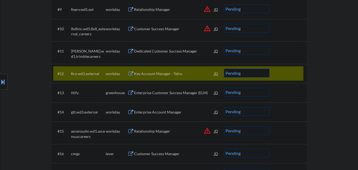
drag, startPoint x: 278, startPoint y: 73, endPoint x: 274, endPoint y: 73, distance: 4.5
click at [277, 73] on div at bounding box center [288, 74] width 23 height 10
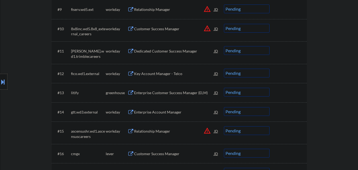
click at [285, 73] on div at bounding box center [288, 74] width 23 height 10
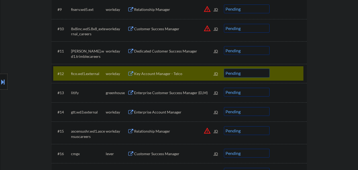
click at [285, 73] on div at bounding box center [288, 74] width 23 height 10
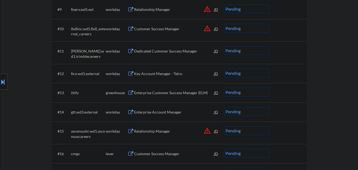
click at [187, 92] on div "Enterprise Customer Success Manager (ELM)" at bounding box center [174, 92] width 80 height 5
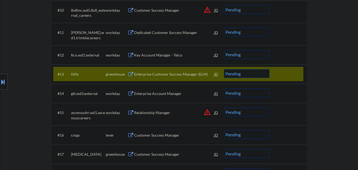
scroll to position [371, 0]
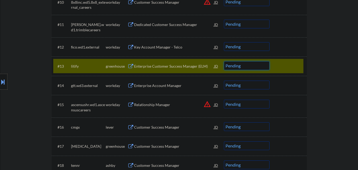
click at [256, 65] on select "Choose an option... Pending Applied Excluded (Questions) Excluded (Expired) Exc…" at bounding box center [247, 65] width 46 height 9
click at [224, 61] on select "Choose an option... Pending Applied Excluded (Questions) Excluded (Expired) Exc…" at bounding box center [247, 65] width 46 height 9
select select ""pending""
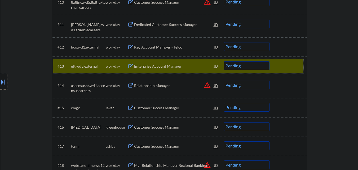
click at [282, 64] on div at bounding box center [288, 66] width 23 height 10
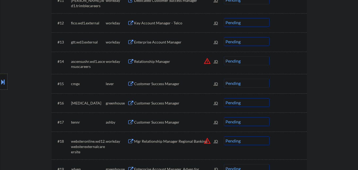
scroll to position [397, 0]
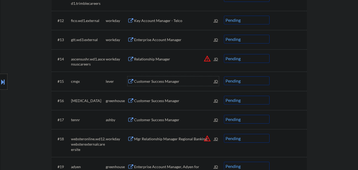
click at [173, 81] on div "Customer Success Manager" at bounding box center [174, 81] width 80 height 5
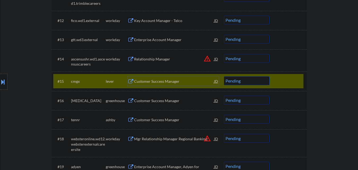
drag, startPoint x: 261, startPoint y: 80, endPoint x: 259, endPoint y: 85, distance: 5.3
click at [261, 81] on select "Choose an option... Pending Applied Excluded (Questions) Excluded (Expired) Exc…" at bounding box center [247, 80] width 46 height 9
click at [224, 76] on select "Choose an option... Pending Applied Excluded (Questions) Excluded (Expired) Exc…" at bounding box center [247, 80] width 46 height 9
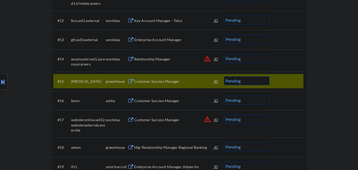
click at [158, 80] on div "Customer Success Manager" at bounding box center [174, 81] width 80 height 5
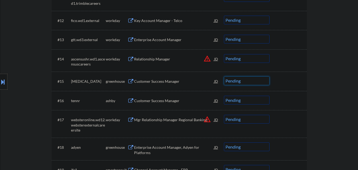
drag, startPoint x: 245, startPoint y: 80, endPoint x: 247, endPoint y: 85, distance: 5.3
click at [246, 82] on select "Choose an option... Pending Applied Excluded (Questions) Excluded (Expired) Exc…" at bounding box center [247, 80] width 46 height 9
click at [224, 76] on select "Choose an option... Pending Applied Excluded (Questions) Excluded (Expired) Exc…" at bounding box center [247, 80] width 46 height 9
click at [174, 99] on div "Customer Success Manager" at bounding box center [174, 100] width 80 height 5
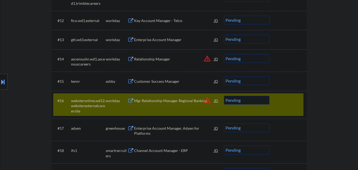
click at [288, 99] on div at bounding box center [288, 101] width 23 height 10
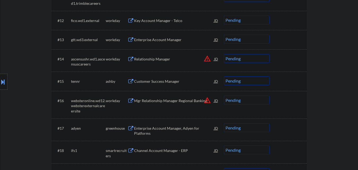
click at [248, 82] on select "Choose an option... Pending Applied Excluded (Questions) Excluded (Expired) Exc…" at bounding box center [247, 80] width 46 height 9
click at [224, 76] on select "Choose an option... Pending Applied Excluded (Questions) Excluded (Expired) Exc…" at bounding box center [247, 80] width 46 height 9
select select ""pending""
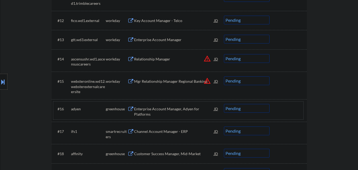
click at [294, 106] on div at bounding box center [288, 109] width 23 height 10
click at [288, 108] on div at bounding box center [288, 109] width 23 height 10
click at [297, 111] on div at bounding box center [288, 109] width 23 height 10
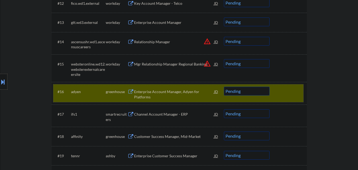
scroll to position [424, 0]
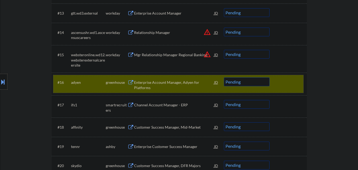
click at [166, 79] on div "Enterprise Account Manager, Adyen for Platforms" at bounding box center [174, 83] width 80 height 13
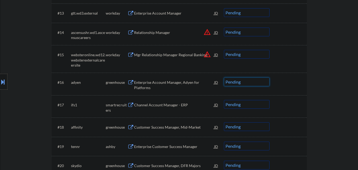
drag, startPoint x: 253, startPoint y: 82, endPoint x: 251, endPoint y: 86, distance: 4.2
click at [253, 82] on select "Choose an option... Pending Applied Excluded (Questions) Excluded (Expired) Exc…" at bounding box center [247, 81] width 46 height 9
click at [224, 77] on select "Choose an option... Pending Applied Excluded (Questions) Excluded (Expired) Exc…" at bounding box center [247, 81] width 46 height 9
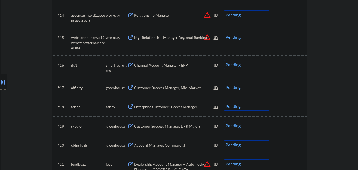
scroll to position [450, 0]
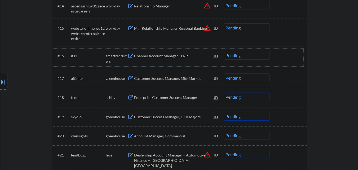
click at [166, 51] on div "#16 ifs1 smartrecruiters Channel Account Manager - ERP JD warning_amber Choose …" at bounding box center [178, 56] width 250 height 17
click at [169, 55] on div "Channel Account Manager - ERP" at bounding box center [174, 55] width 80 height 5
drag, startPoint x: 259, startPoint y: 54, endPoint x: 260, endPoint y: 59, distance: 5.9
click at [259, 54] on select "Choose an option... Pending Applied Excluded (Questions) Excluded (Expired) Exc…" at bounding box center [247, 55] width 46 height 9
click at [224, 51] on select "Choose an option... Pending Applied Excluded (Questions) Excluded (Expired) Exc…" at bounding box center [247, 55] width 46 height 9
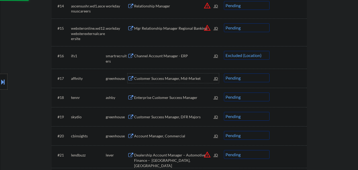
click at [170, 79] on div "Customer Success Manager, Mid-Market" at bounding box center [174, 78] width 80 height 5
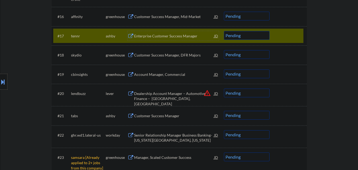
scroll to position [477, 0]
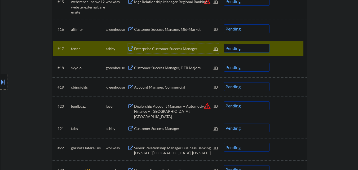
click at [249, 28] on select "Choose an option... Pending Applied Excluded (Questions) Excluded (Expired) Exc…" at bounding box center [247, 28] width 46 height 9
click at [224, 24] on select "Choose an option... Pending Applied Excluded (Questions) Excluded (Expired) Exc…" at bounding box center [247, 28] width 46 height 9
click at [173, 47] on div "Enterprise Customer Success Manager" at bounding box center [174, 48] width 80 height 5
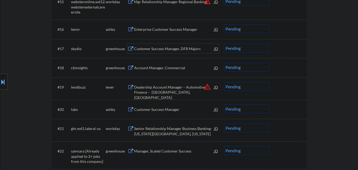
click at [242, 32] on select "Choose an option... Pending Applied Excluded (Questions) Excluded (Expired) Exc…" at bounding box center [247, 28] width 46 height 9
click at [224, 24] on select "Choose an option... Pending Applied Excluded (Questions) Excluded (Expired) Exc…" at bounding box center [247, 28] width 46 height 9
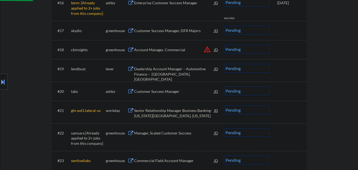
scroll to position [450, 0]
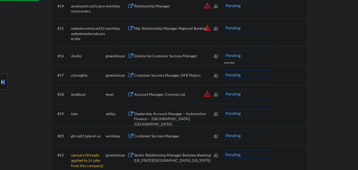
click at [172, 53] on div "Enterprise Customer Success Manager" at bounding box center [174, 55] width 80 height 5
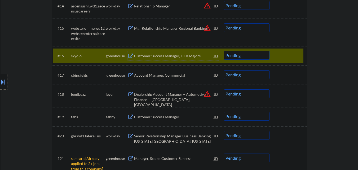
click at [256, 53] on select "Choose an option... Pending Applied Excluded (Questions) Excluded (Expired) Exc…" at bounding box center [247, 55] width 46 height 9
click at [224, 51] on select "Choose an option... Pending Applied Excluded (Questions) Excluded (Expired) Exc…" at bounding box center [247, 55] width 46 height 9
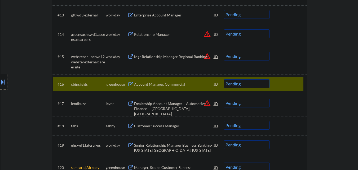
scroll to position [424, 0]
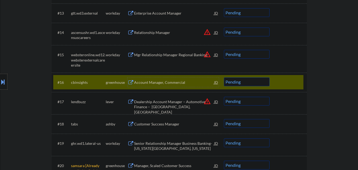
click at [173, 82] on div "Account Manager, Commercial" at bounding box center [174, 82] width 80 height 5
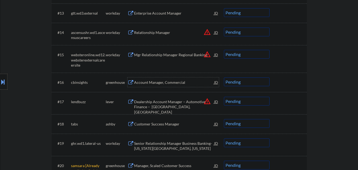
click at [254, 81] on select "Choose an option... Pending Applied Excluded (Questions) Excluded (Expired) Exc…" at bounding box center [247, 81] width 46 height 9
click at [224, 77] on select "Choose an option... Pending Applied Excluded (Questions) Excluded (Expired) Exc…" at bounding box center [247, 81] width 46 height 9
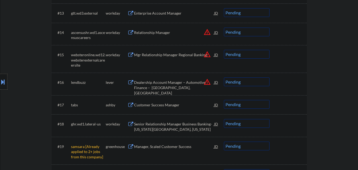
drag, startPoint x: 1, startPoint y: 78, endPoint x: 7, endPoint y: 76, distance: 5.9
click at [2, 78] on button at bounding box center [3, 81] width 6 height 9
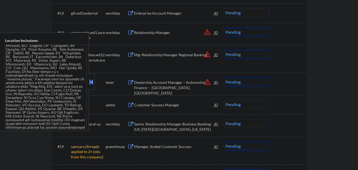
scroll to position [54, 0]
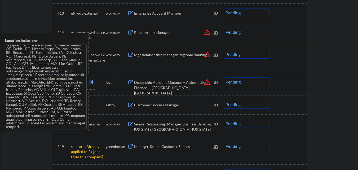
click at [93, 82] on button at bounding box center [91, 82] width 6 height 8
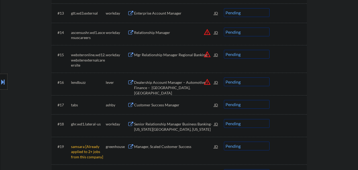
click at [259, 82] on select "Choose an option... Pending Applied Excluded (Questions) Excluded (Expired) Exc…" at bounding box center [247, 81] width 46 height 9
click at [224, 77] on select "Choose an option... Pending Applied Excluded (Questions) Excluded (Expired) Exc…" at bounding box center [247, 81] width 46 height 9
click at [171, 105] on div "Customer Success Manager" at bounding box center [174, 104] width 80 height 5
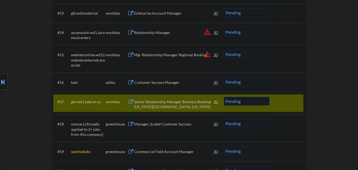
click at [289, 99] on div at bounding box center [288, 102] width 23 height 10
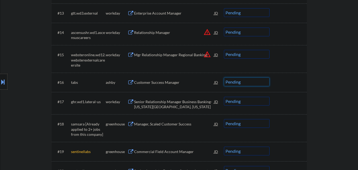
click at [254, 85] on select "Choose an option... Pending Applied Excluded (Questions) Excluded (Expired) Exc…" at bounding box center [247, 81] width 46 height 9
click at [224, 77] on select "Choose an option... Pending Applied Excluded (Questions) Excluded (Expired) Exc…" at bounding box center [247, 81] width 46 height 9
select select ""pending""
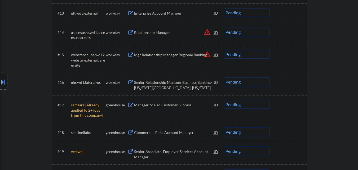
click at [0, 60] on div "Location Inclusions:" at bounding box center [47, 82] width 95 height 98
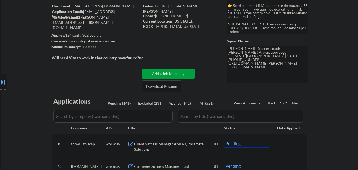
scroll to position [53, 0]
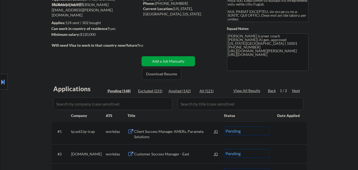
click at [184, 91] on div "Applied (142)" at bounding box center [181, 90] width 26 height 5
select select ""applied""
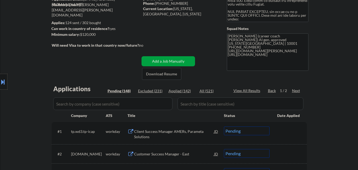
select select ""applied""
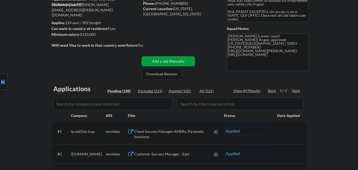
select select ""applied""
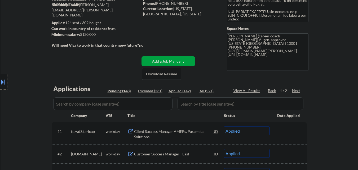
select select ""applied""
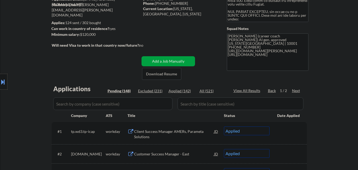
select select ""applied""
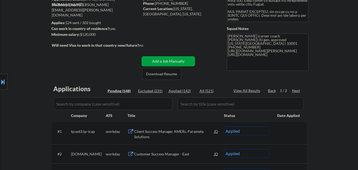
select select ""applied""
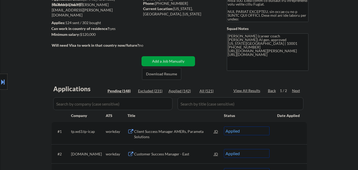
select select ""applied""
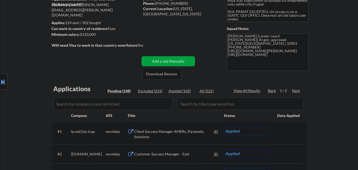
select select ""applied""
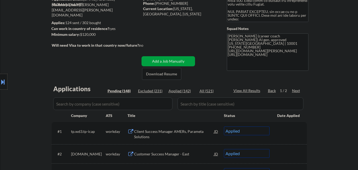
select select ""applied""
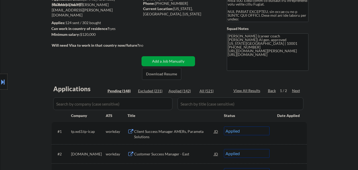
select select ""applied""
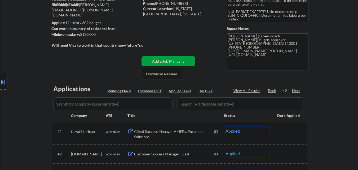
select select ""applied""
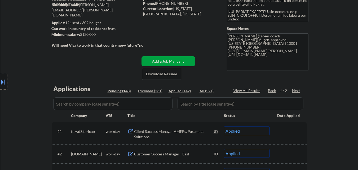
select select ""applied""
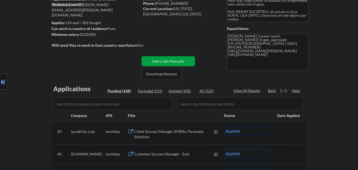
select select ""applied""
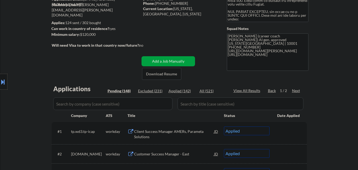
select select ""applied""
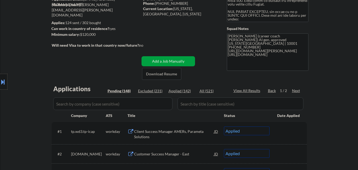
select select ""applied""
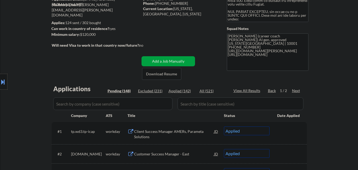
select select ""applied""
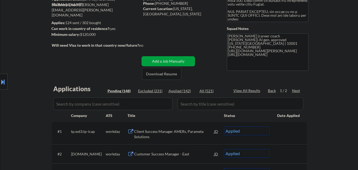
select select ""applied""
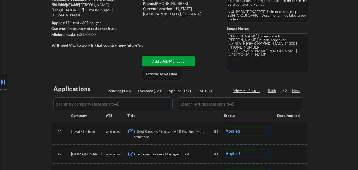
select select ""applied""
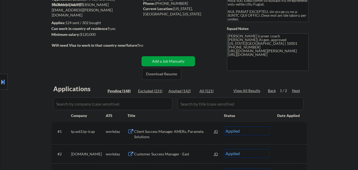
select select ""applied""
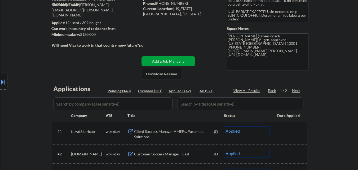
select select ""applied""
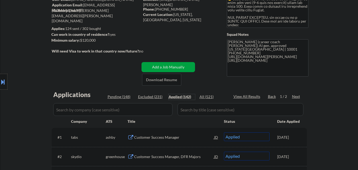
scroll to position [0, 0]
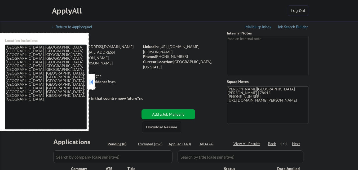
select select ""pending""
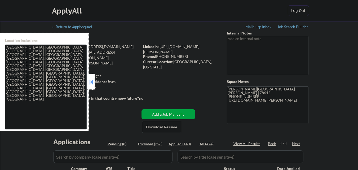
select select ""pending""
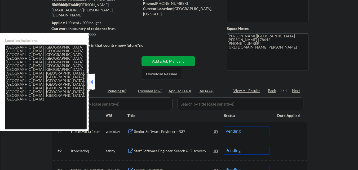
click at [92, 76] on div at bounding box center [90, 82] width 7 height 16
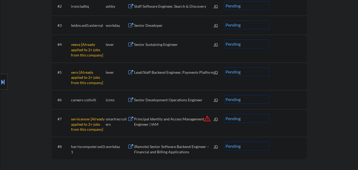
scroll to position [185, 0]
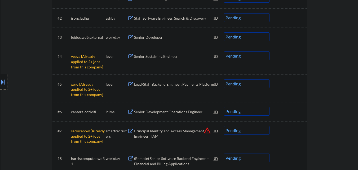
click at [253, 59] on select "Choose an option... Pending Applied Excluded (Questions) Excluded (Expired) Exc…" at bounding box center [247, 55] width 46 height 9
click at [224, 51] on select "Choose an option... Pending Applied Excluded (Questions) Excluded (Expired) Exc…" at bounding box center [247, 55] width 46 height 9
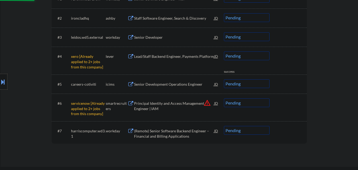
click at [256, 56] on select "Choose an option... Pending Applied Excluded (Questions) Excluded (Expired) Exc…" at bounding box center [247, 55] width 46 height 9
click at [224, 51] on select "Choose an option... Pending Applied Excluded (Questions) Excluded (Expired) Exc…" at bounding box center [247, 55] width 46 height 9
select select ""pending""
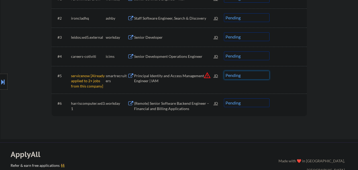
click at [254, 76] on select "Choose an option... Pending Applied Excluded (Questions) Excluded (Expired) Exc…" at bounding box center [247, 75] width 46 height 9
click at [224, 71] on select "Choose an option... Pending Applied Excluded (Questions) Excluded (Expired) Exc…" at bounding box center [247, 75] width 46 height 9
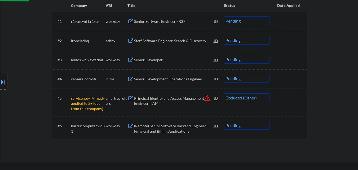
scroll to position [132, 0]
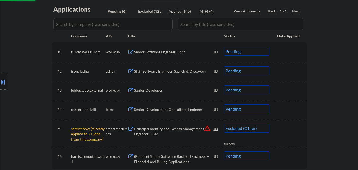
select select ""pending""
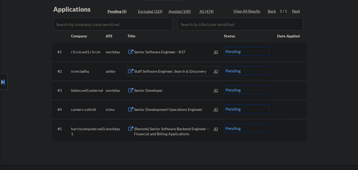
click at [166, 72] on div "Staff Software Engineer, Search & Discovery" at bounding box center [174, 71] width 80 height 5
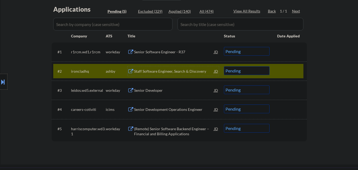
click at [0, 85] on button at bounding box center [3, 81] width 6 height 9
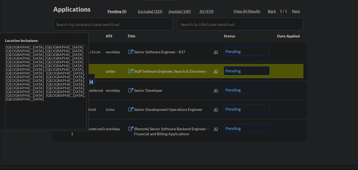
click at [90, 78] on button at bounding box center [91, 82] width 6 height 8
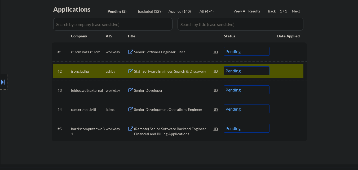
click at [216, 71] on div "JD" at bounding box center [216, 71] width 5 height 10
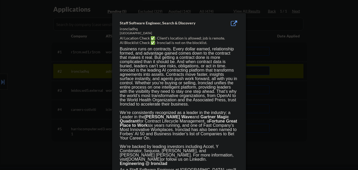
drag, startPoint x: 318, startPoint y: 79, endPoint x: 275, endPoint y: 79, distance: 43.4
click at [317, 79] on div at bounding box center [179, 85] width 358 height 170
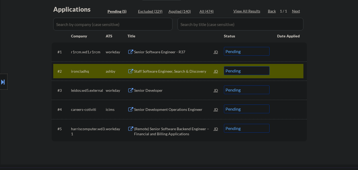
drag, startPoint x: 0, startPoint y: 86, endPoint x: 7, endPoint y: 83, distance: 7.5
click at [0, 86] on div at bounding box center [3, 82] width 7 height 16
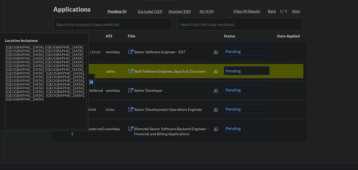
drag, startPoint x: 90, startPoint y: 79, endPoint x: 179, endPoint y: 40, distance: 97.1
click at [92, 79] on button at bounding box center [91, 82] width 6 height 8
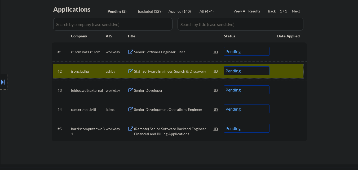
click at [271, 66] on div "#2 ironcladhq ashby Staff Software Engineer, Search & Discovery JD Choose an op…" at bounding box center [178, 71] width 250 height 14
click at [266, 69] on select "Choose an option... Pending Applied Excluded (Questions) Excluded (Expired) Exc…" at bounding box center [247, 70] width 46 height 9
click at [224, 66] on select "Choose an option... Pending Applied Excluded (Questions) Excluded (Expired) Exc…" at bounding box center [247, 70] width 46 height 9
click at [288, 72] on div at bounding box center [288, 71] width 23 height 10
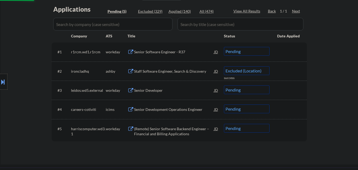
select select ""pending""
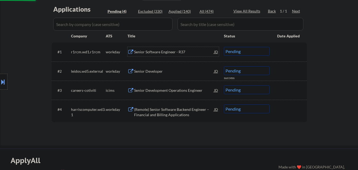
click at [166, 51] on div "Senior Software Engineer - R37" at bounding box center [174, 51] width 80 height 5
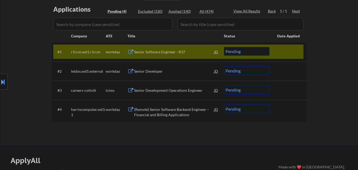
click at [286, 53] on div at bounding box center [288, 52] width 23 height 10
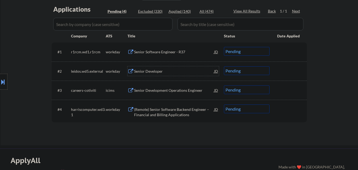
click at [173, 71] on div "Senior Developer" at bounding box center [174, 71] width 80 height 5
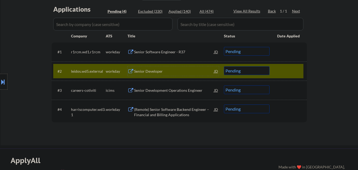
click at [184, 92] on div "Senior Development Operations Engineer" at bounding box center [174, 90] width 80 height 5
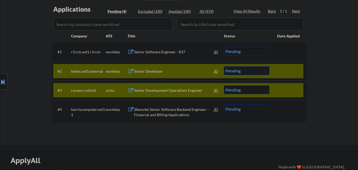
click at [285, 72] on div at bounding box center [288, 71] width 23 height 10
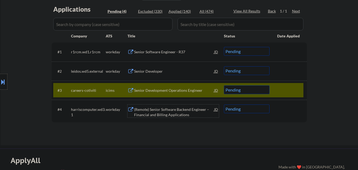
click at [169, 110] on div "(Remote) Senior Software Backend Engineer – Financial and Billing Applications" at bounding box center [174, 112] width 80 height 10
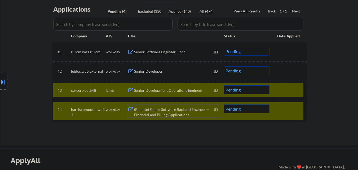
drag, startPoint x: 283, startPoint y: 92, endPoint x: 277, endPoint y: 99, distance: 9.2
click at [282, 94] on div at bounding box center [288, 90] width 23 height 10
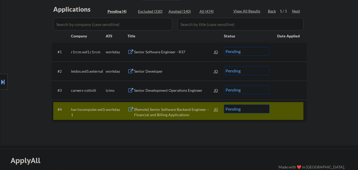
click at [254, 110] on select "Choose an option... Pending Applied Excluded (Questions) Excluded (Expired) Exc…" at bounding box center [247, 108] width 46 height 9
select select ""excluded__expired_""
click at [224, 104] on select "Choose an option... Pending Applied Excluded (Questions) Excluded (Expired) Exc…" at bounding box center [247, 108] width 46 height 9
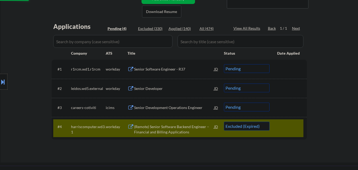
scroll to position [106, 0]
